Goal: Find specific page/section: Find specific page/section

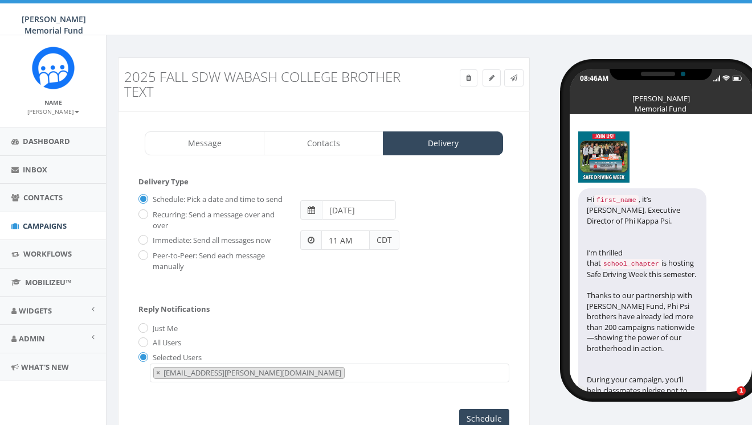
select select "hunter.piland@hunterwatson.org"
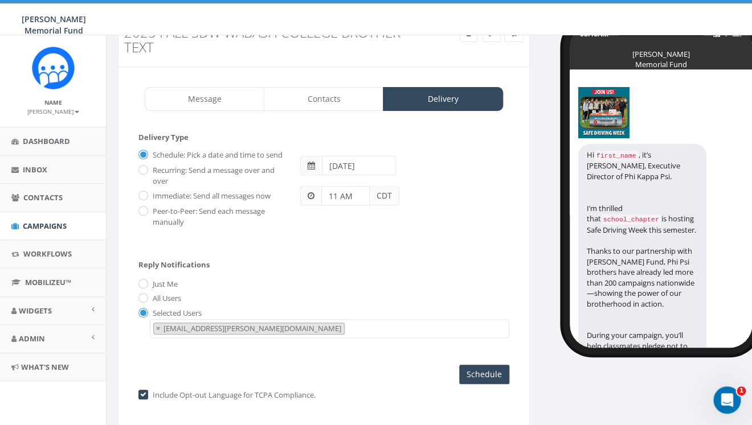
scroll to position [13, 0]
click at [40, 226] on span "Campaigns" at bounding box center [45, 226] width 44 height 10
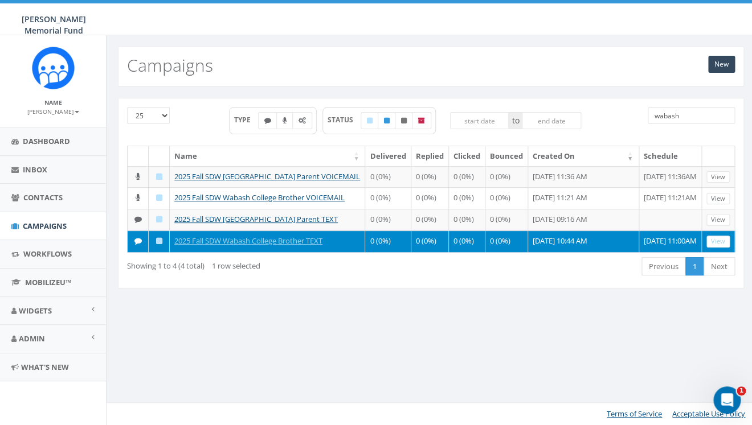
drag, startPoint x: 691, startPoint y: 118, endPoint x: 623, endPoint y: 107, distance: 68.0
click at [647, 112] on input "wabash" at bounding box center [690, 115] width 87 height 17
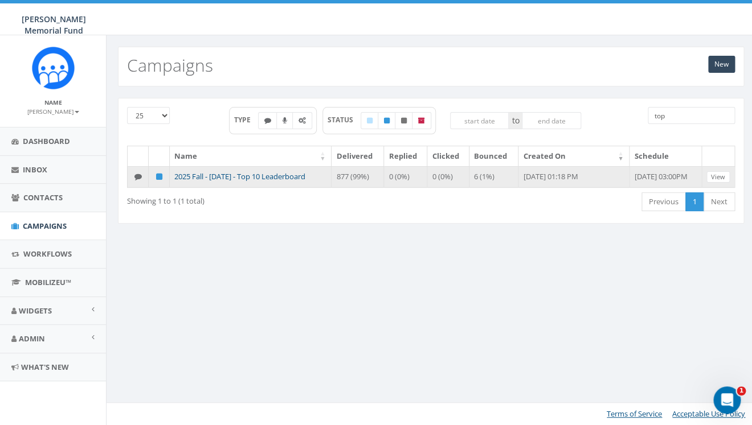
type input "top"
click at [267, 178] on link "2025 Fall - [DATE] - Top 10 Leaderboard" at bounding box center [239, 176] width 131 height 10
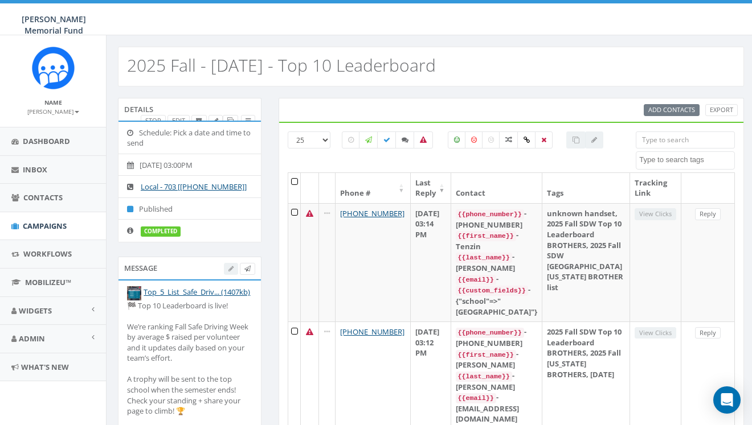
select select
click at [51, 227] on span "Campaigns" at bounding box center [45, 226] width 44 height 10
